Goal: Entertainment & Leisure: Consume media (video, audio)

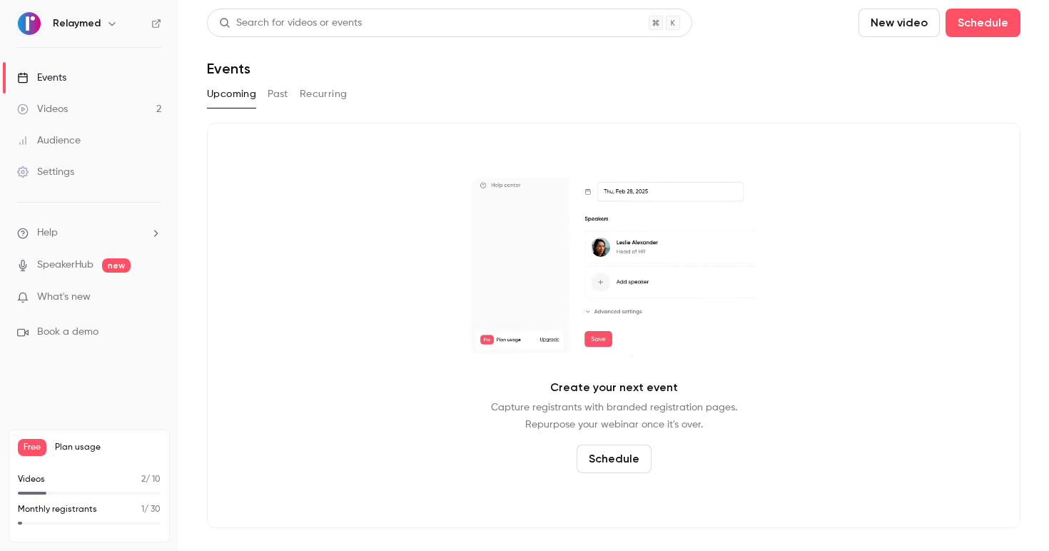
click at [99, 106] on link "Videos 2" at bounding box center [89, 108] width 178 height 31
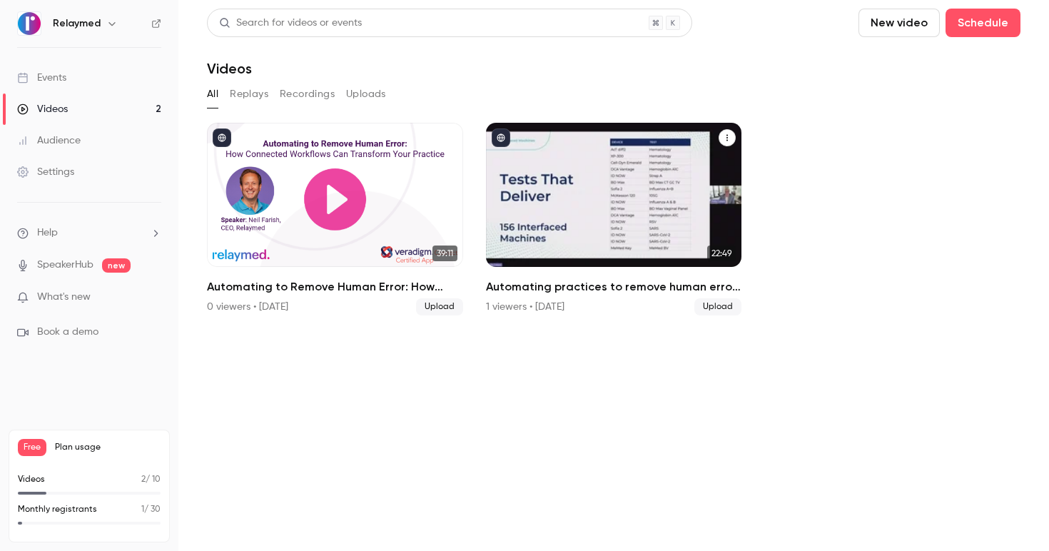
click at [558, 196] on div "Automating practices to remove human error: TrustCare Health’s digitalization j…" at bounding box center [614, 195] width 256 height 144
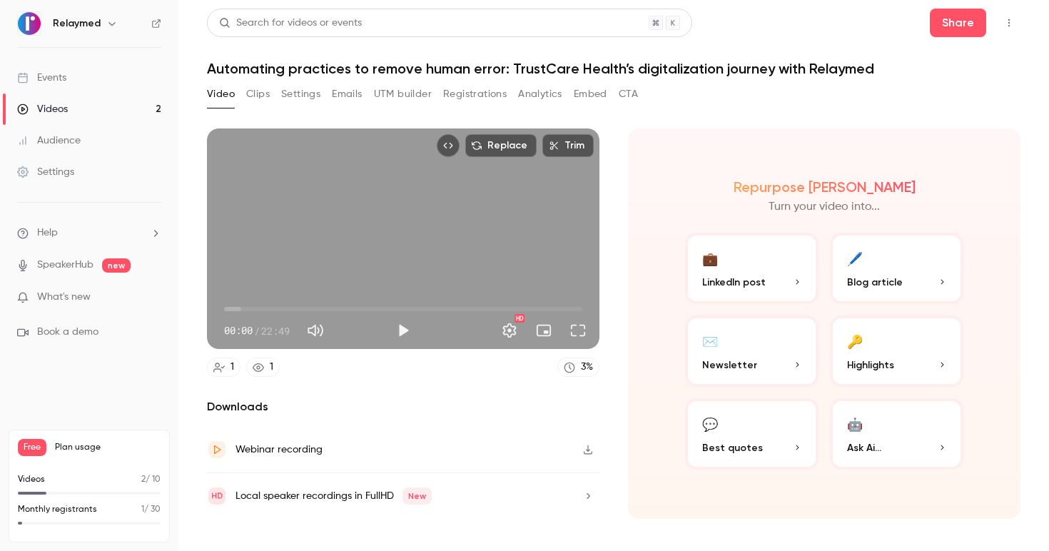
click at [422, 95] on button "UTM builder" at bounding box center [403, 94] width 58 height 23
